Goal: Check status: Check status

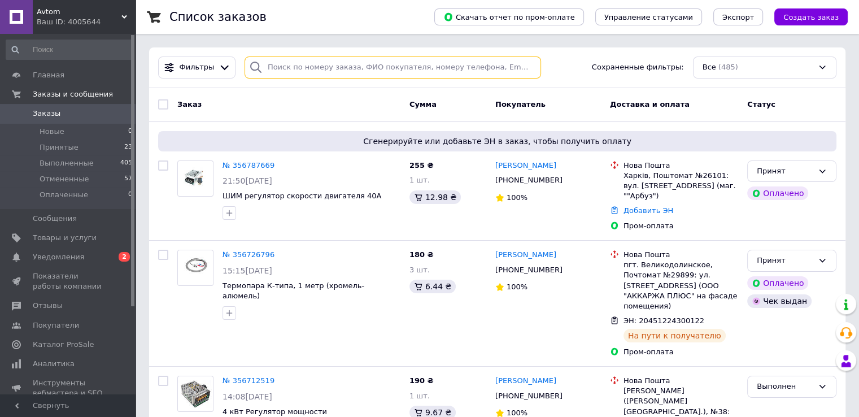
click at [284, 70] on input "search" at bounding box center [393, 68] width 297 height 22
paste input "356822370"
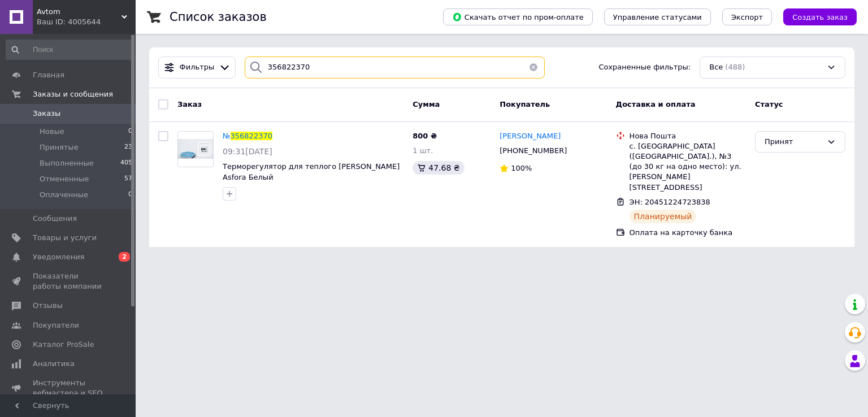
type input "356822370"
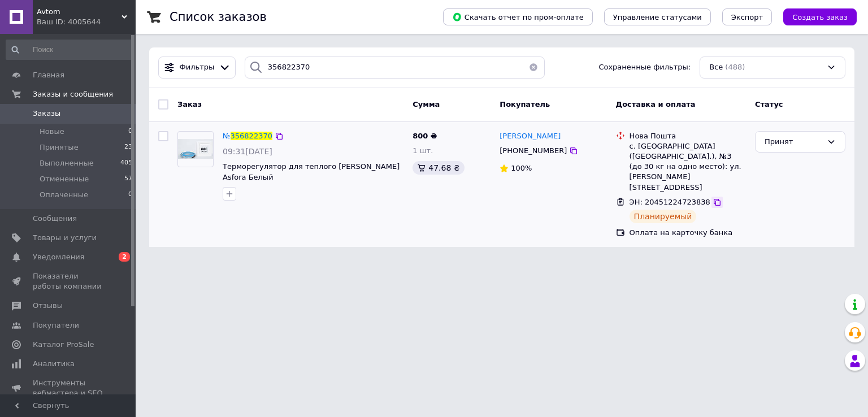
click at [714, 199] on icon at bounding box center [717, 202] width 7 height 7
click at [778, 141] on div "Принят" at bounding box center [793, 142] width 58 height 12
click at [783, 166] on li "Выполнен" at bounding box center [799, 165] width 89 height 21
click at [48, 115] on span "Заказы" at bounding box center [47, 113] width 28 height 10
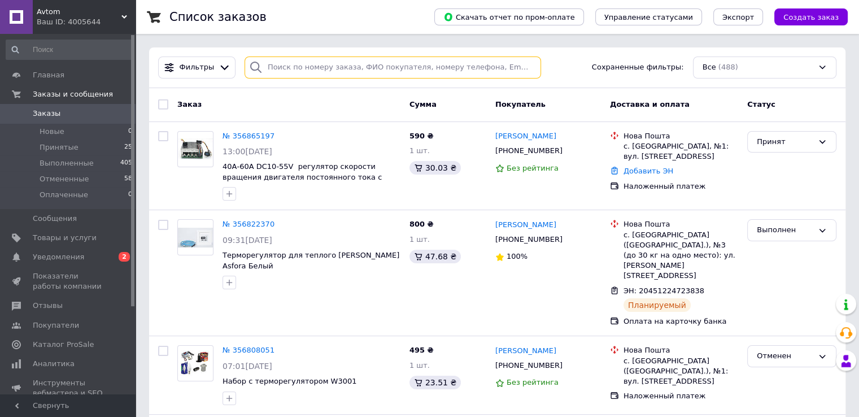
click at [297, 67] on input "search" at bounding box center [393, 68] width 297 height 22
paste input "356787669"
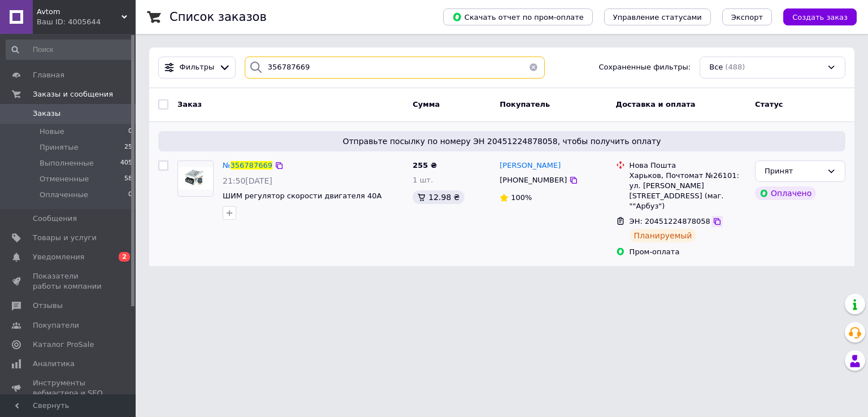
type input "356787669"
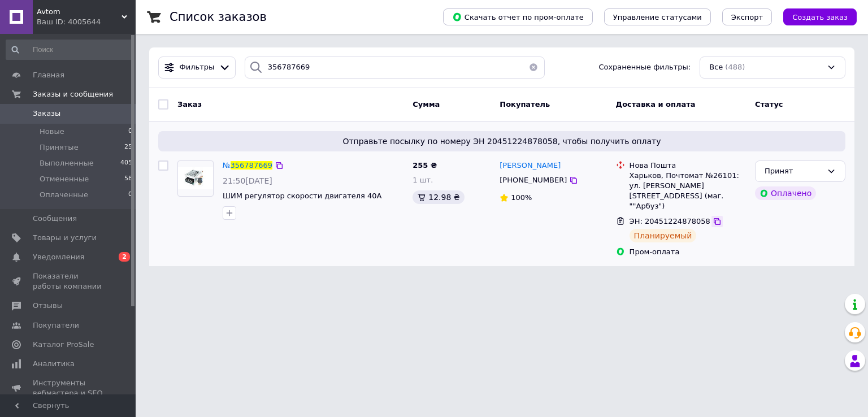
click at [713, 217] on icon at bounding box center [717, 221] width 9 height 9
click at [189, 181] on img at bounding box center [195, 178] width 35 height 23
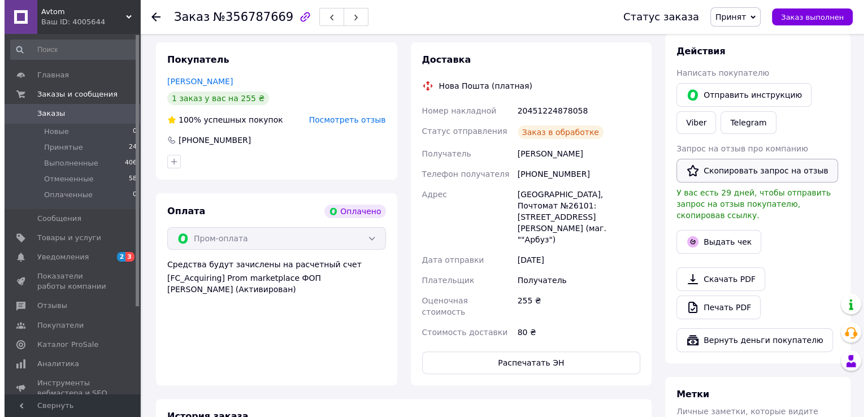
scroll to position [226, 0]
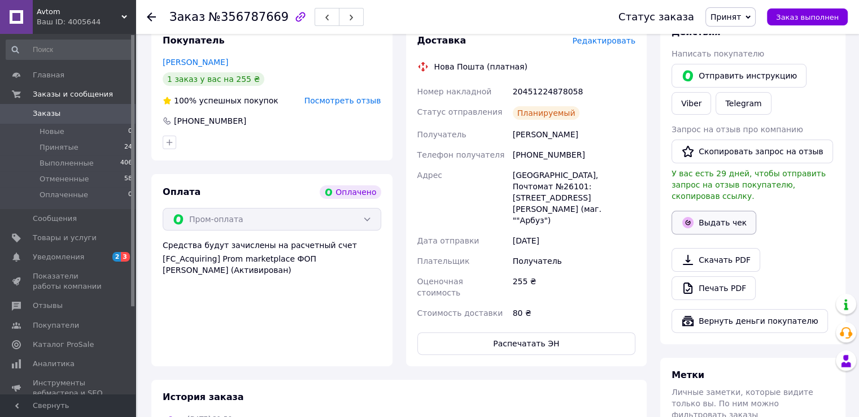
click at [697, 211] on button "Выдать чек" at bounding box center [714, 223] width 85 height 24
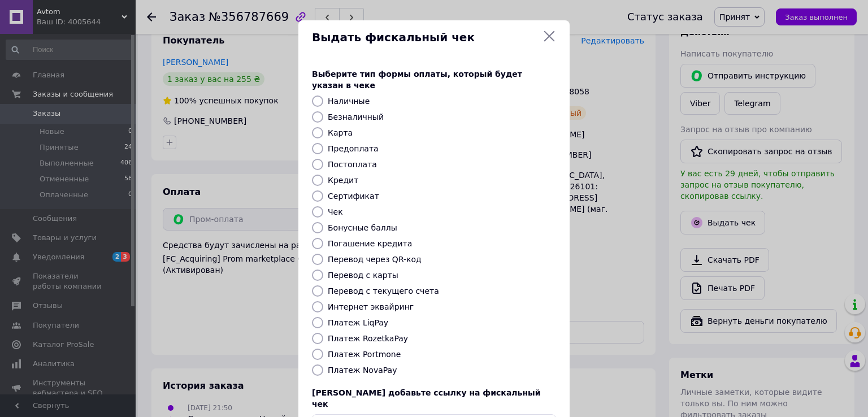
click at [363, 334] on label "Платеж RozetkaPay" at bounding box center [368, 338] width 80 height 9
click at [323, 333] on input "Платеж RozetkaPay" at bounding box center [317, 338] width 11 height 11
radio input "true"
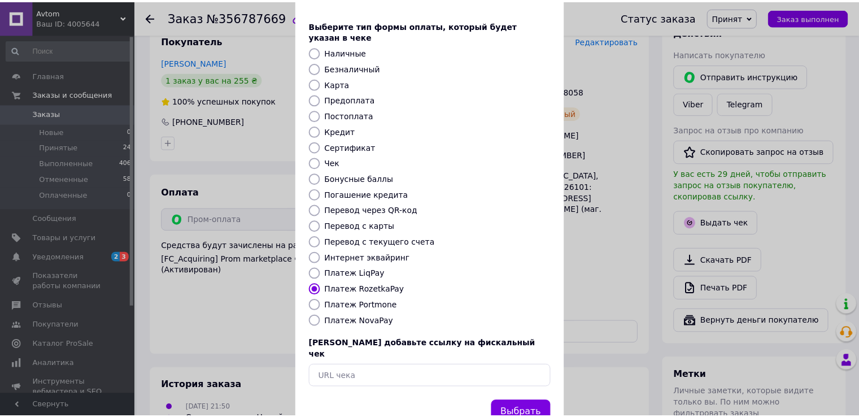
scroll to position [68, 0]
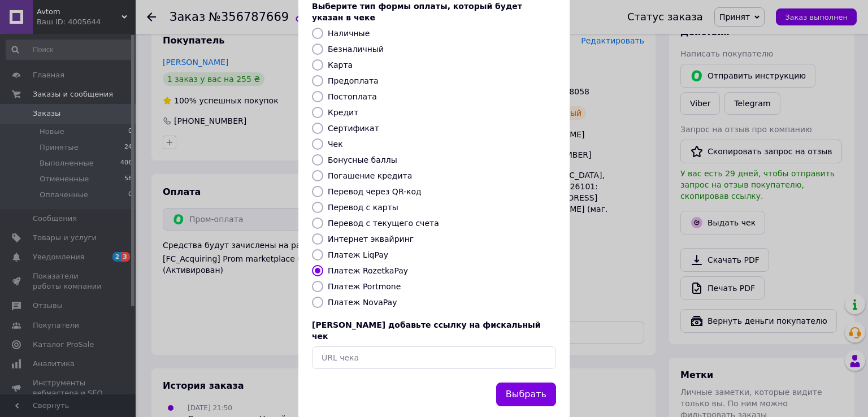
click at [517, 383] on button "Выбрать" at bounding box center [526, 395] width 60 height 24
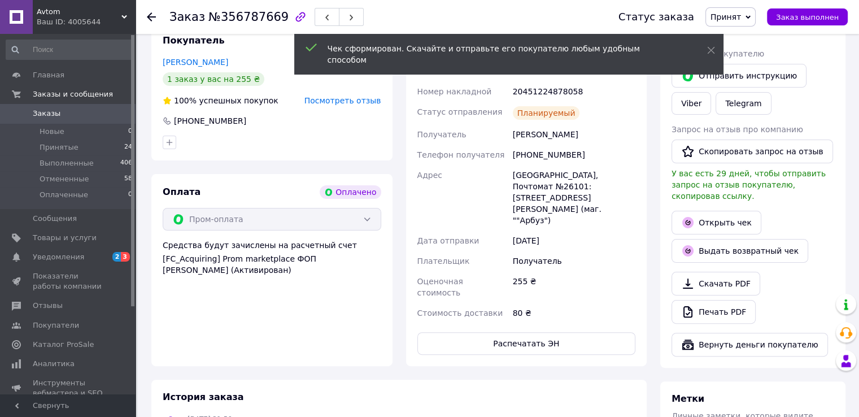
click at [48, 115] on span "Заказы" at bounding box center [47, 113] width 28 height 10
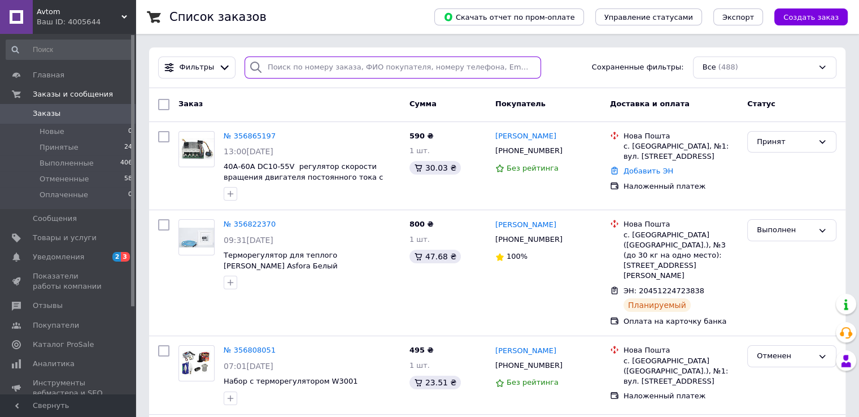
click at [289, 59] on input "search" at bounding box center [393, 68] width 297 height 22
paste input "356865197"
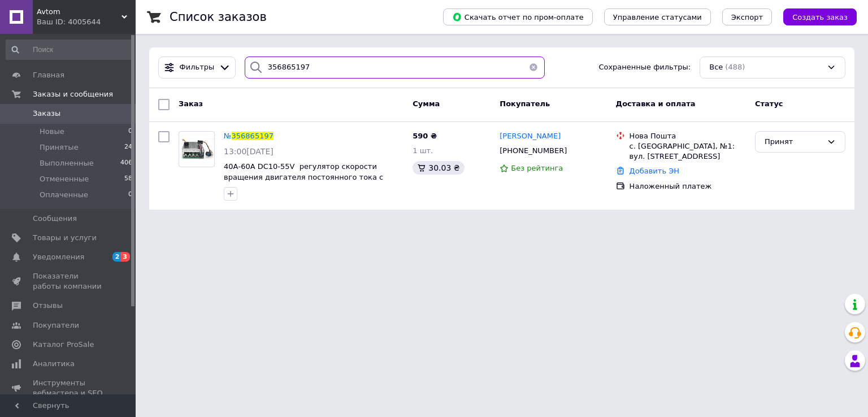
type input "356865197"
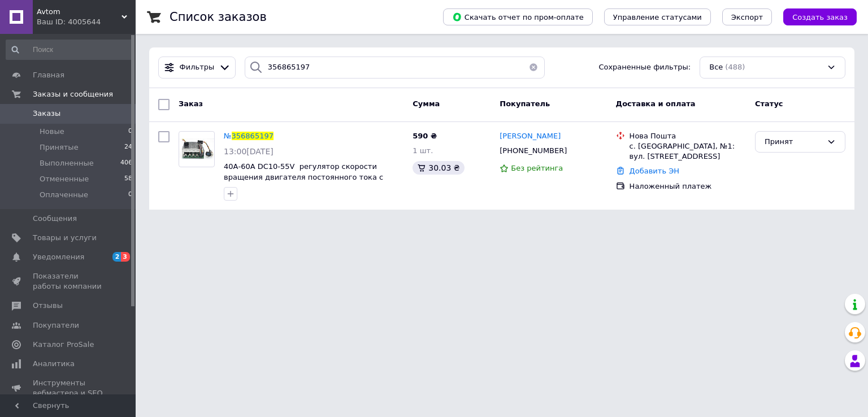
click at [528, 69] on button "button" at bounding box center [533, 68] width 23 height 22
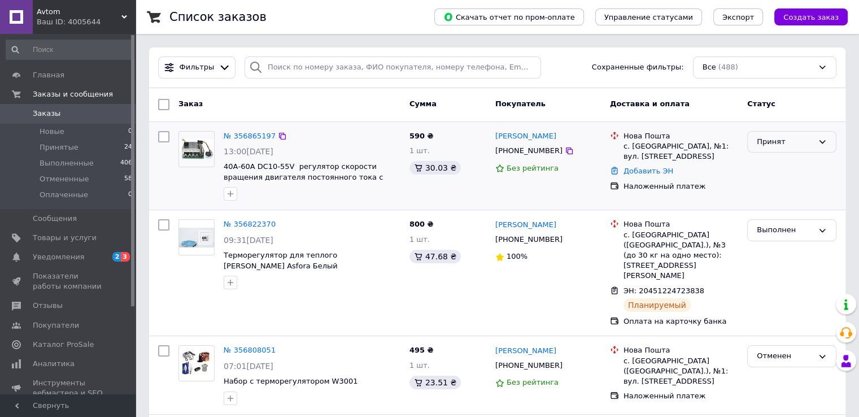
click at [761, 144] on div "Принят" at bounding box center [785, 142] width 57 height 12
click at [766, 163] on li "Выполнен" at bounding box center [792, 165] width 88 height 21
